Goal: Find specific fact: Find specific page/section

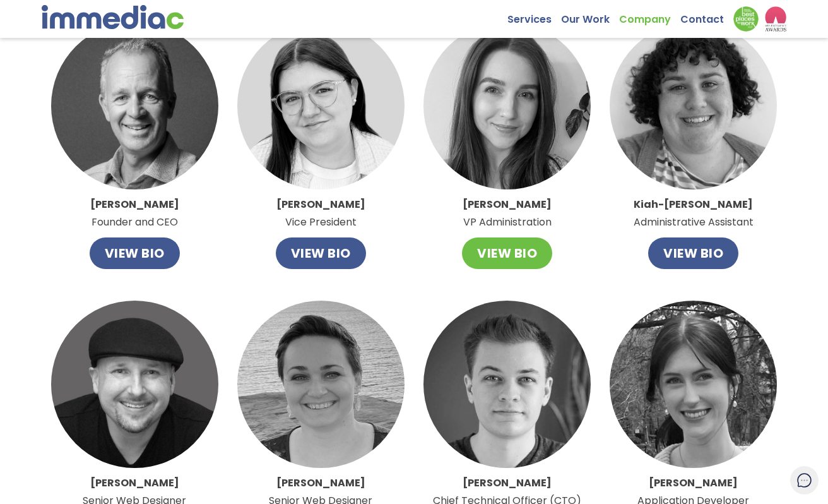
scroll to position [81, 0]
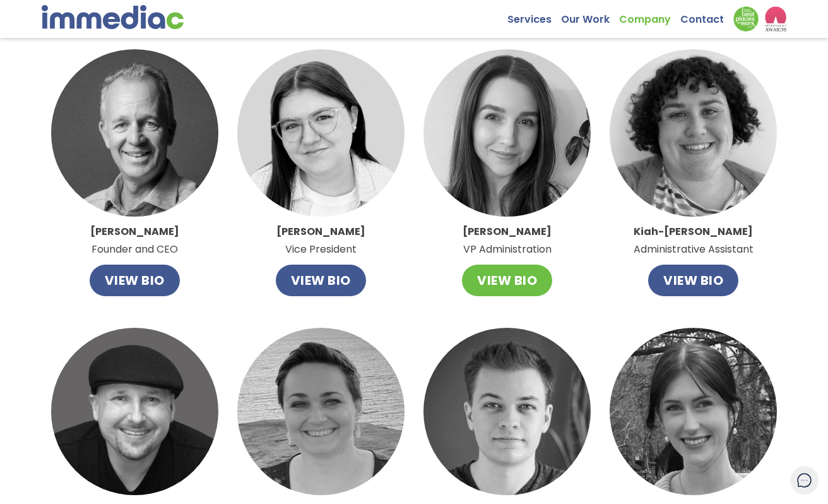
click at [505, 278] on button "VIEW BIO" at bounding box center [507, 280] width 90 height 32
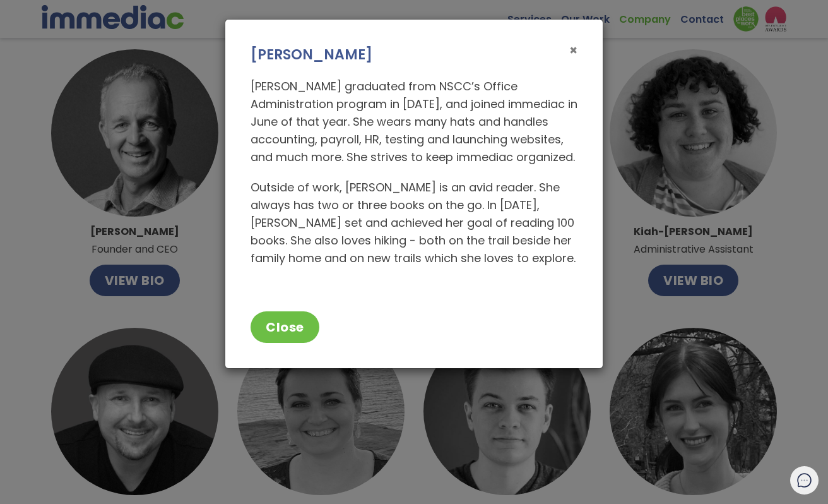
click at [572, 51] on span "×" at bounding box center [573, 50] width 8 height 18
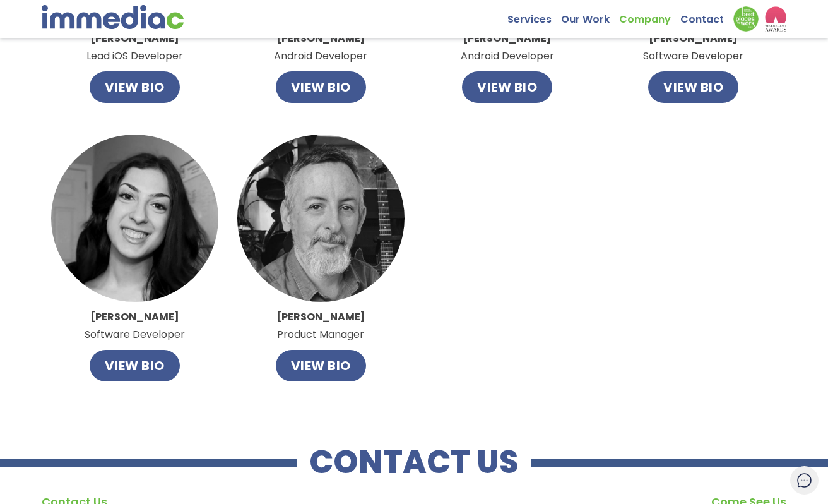
scroll to position [828, 0]
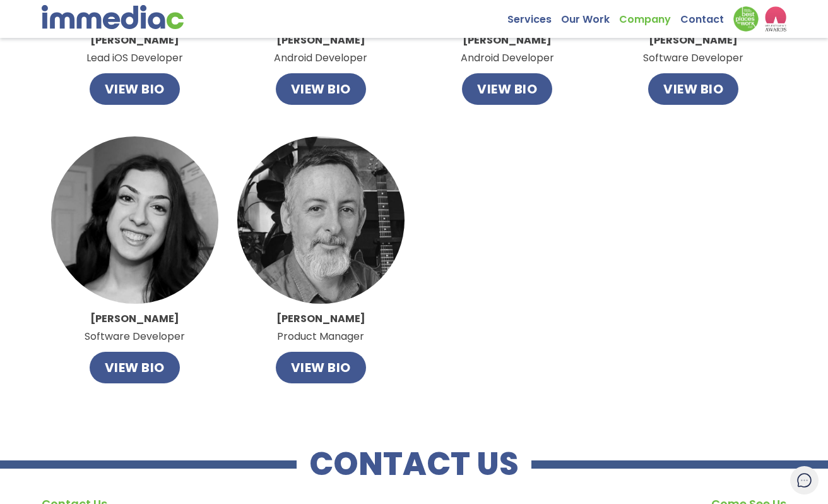
click at [147, 315] on strong "[PERSON_NAME]" at bounding box center [134, 318] width 89 height 15
copy strong "[PERSON_NAME]"
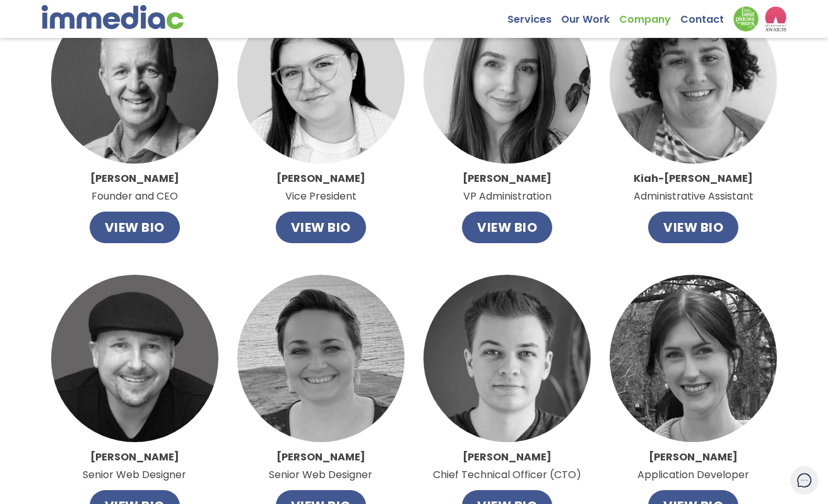
scroll to position [57, 0]
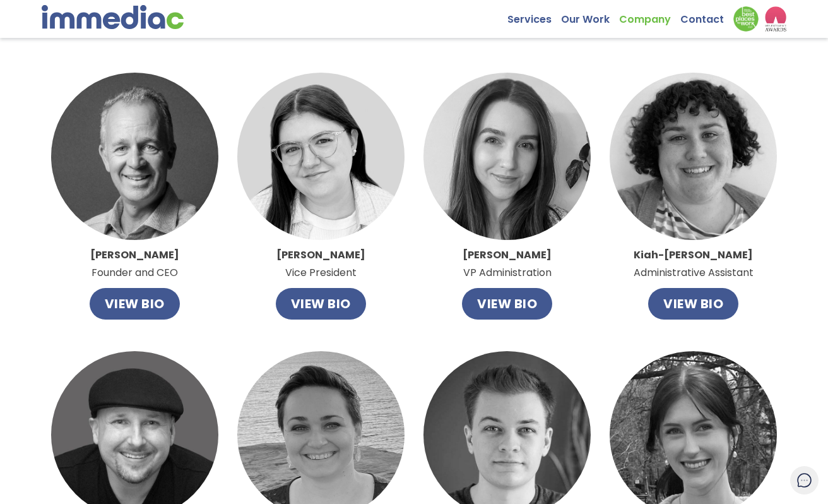
click at [499, 251] on strong "[PERSON_NAME]" at bounding box center [507, 254] width 89 height 15
copy strong "[PERSON_NAME]"
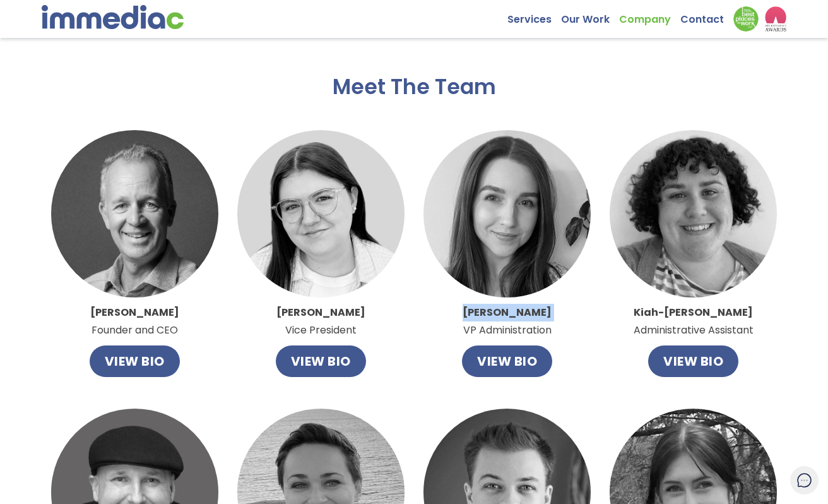
scroll to position [275, 0]
